Goal: Task Accomplishment & Management: Manage account settings

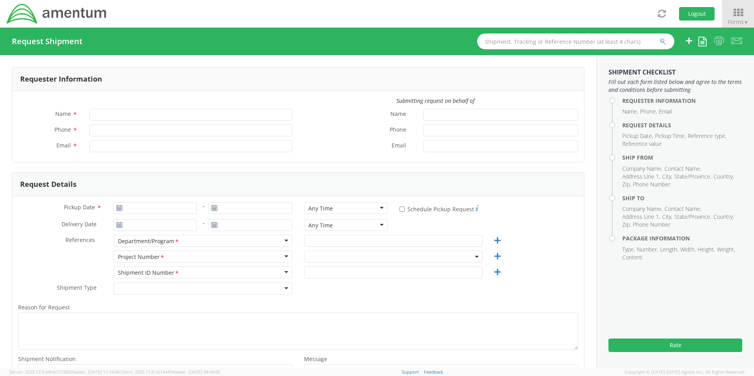
type input "[PERSON_NAME]"
type input "301-757-2089"
type input "dean.selzer@amentum.com"
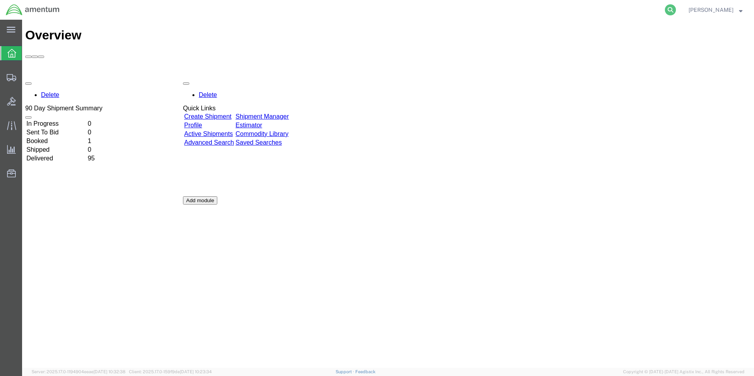
click at [676, 7] on icon at bounding box center [670, 9] width 11 height 11
paste input "S637-25233-0874"
type input "S637-25233-0874"
click at [676, 8] on icon at bounding box center [670, 9] width 11 height 11
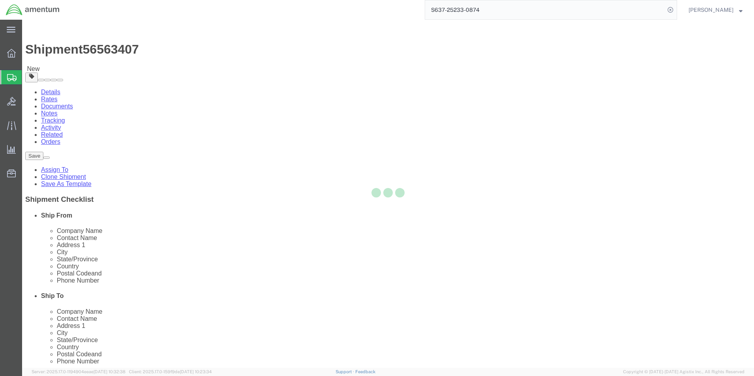
select select "42719"
select select
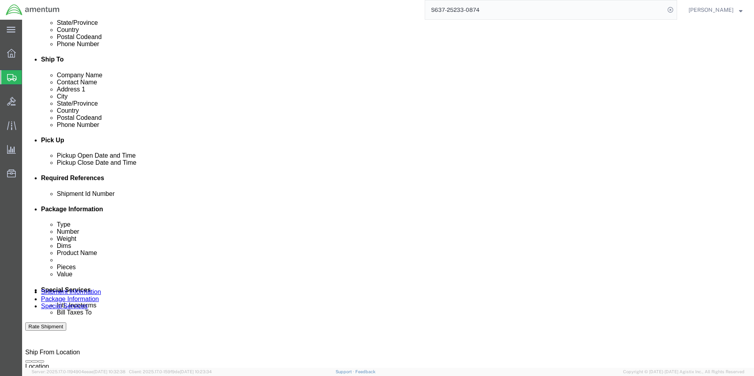
scroll to position [359, 0]
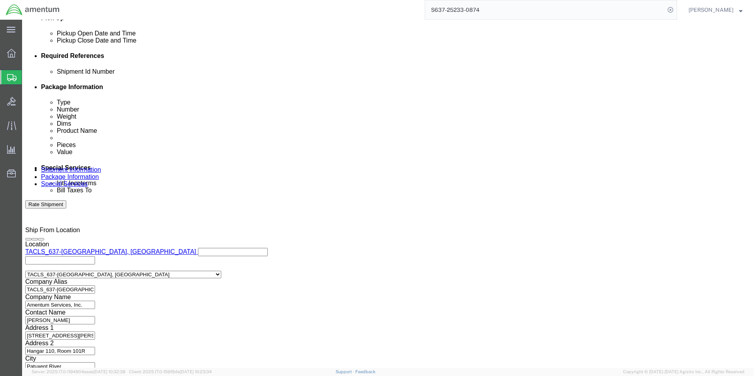
click button "Continue"
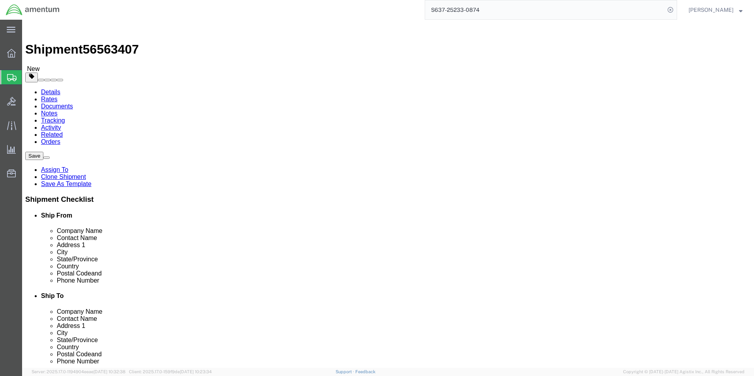
click button "Continue"
click button "Rate Shipment"
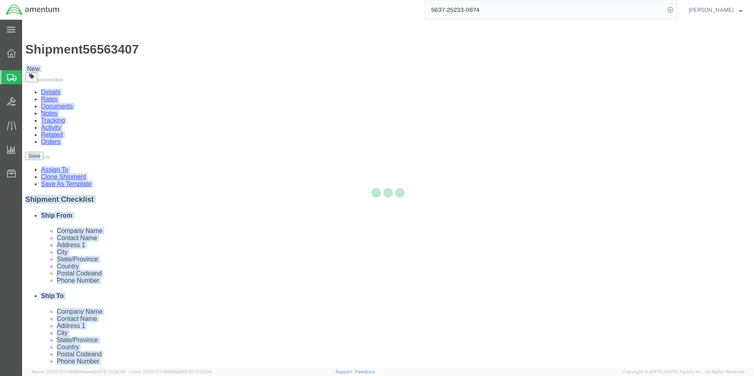
drag, startPoint x: 110, startPoint y: 9, endPoint x: 67, endPoint y: 8, distance: 42.6
click body "Shipment 56563407 New Details Rates Documents Notes Tracking Activity Related O…"
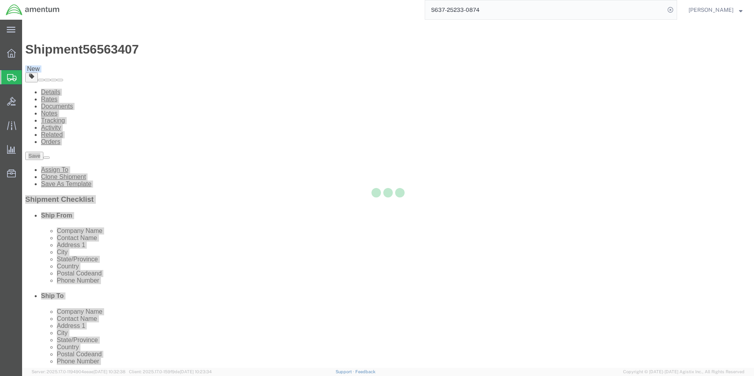
click at [90, 28] on div at bounding box center [388, 194] width 732 height 348
click at [307, 15] on div "S637-25233-0874" at bounding box center [372, 10] width 612 height 20
click at [305, 25] on div at bounding box center [388, 194] width 732 height 348
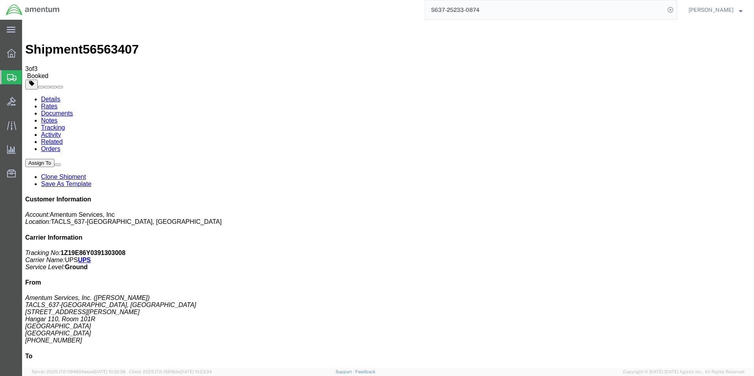
drag, startPoint x: 329, startPoint y: 140, endPoint x: 333, endPoint y: 139, distance: 4.8
drag, startPoint x: 700, startPoint y: 120, endPoint x: 644, endPoint y: 122, distance: 56.1
click at [126, 250] on b "1Z19E86Y0391303008" at bounding box center [93, 253] width 65 height 7
copy b "1Z19E86Y0391303008"
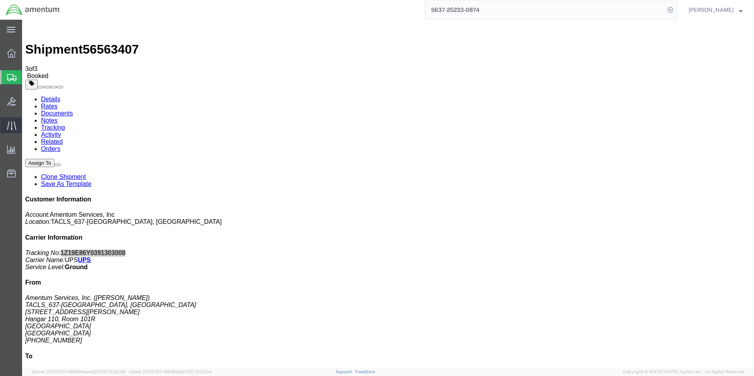
click at [5, 127] on div at bounding box center [11, 126] width 22 height 16
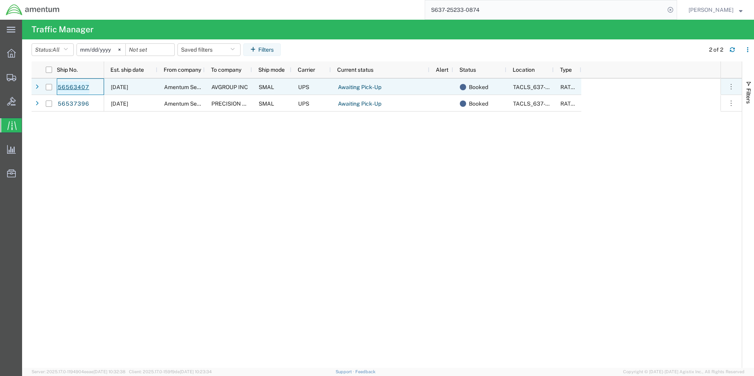
click at [74, 84] on link "56563407" at bounding box center [73, 87] width 32 height 13
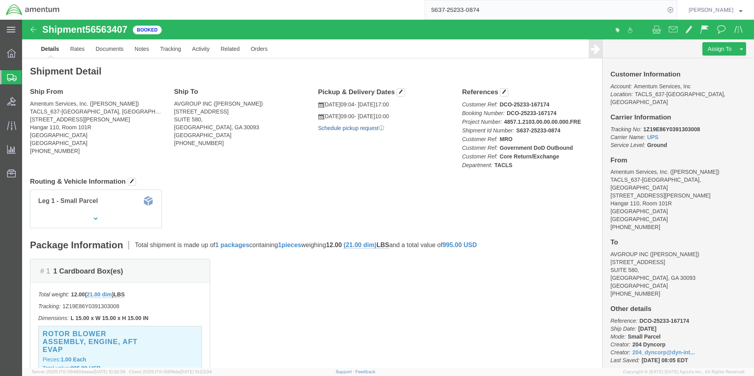
click link "Schedule pickup request"
